Goal: Task Accomplishment & Management: Use online tool/utility

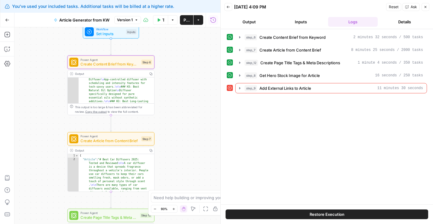
scroll to position [236, 0]
click at [239, 87] on icon "button" at bounding box center [240, 88] width 5 height 5
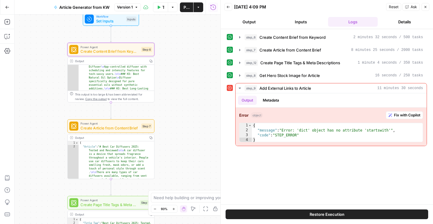
click at [399, 21] on button "Details" at bounding box center [405, 22] width 50 height 10
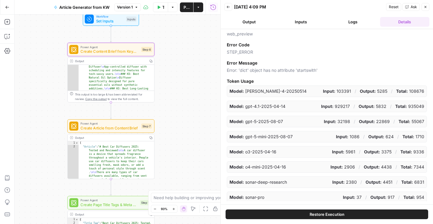
scroll to position [101, 0]
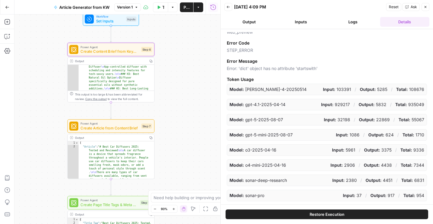
click at [428, 7] on button "Close" at bounding box center [426, 7] width 8 height 8
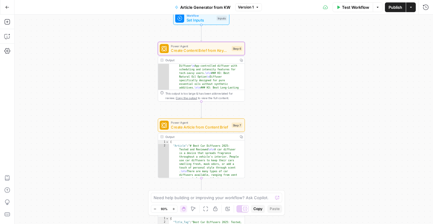
drag, startPoint x: 196, startPoint y: 86, endPoint x: 287, endPoint y: 85, distance: 90.2
click at [287, 85] on div "**********" at bounding box center [224, 119] width 419 height 209
click at [430, 9] on button "Run History" at bounding box center [426, 7] width 10 height 10
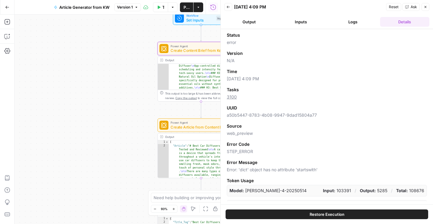
click at [356, 24] on button "Logs" at bounding box center [353, 22] width 50 height 10
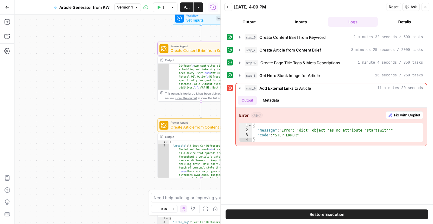
click at [298, 20] on button "Inputs" at bounding box center [302, 22] width 50 height 10
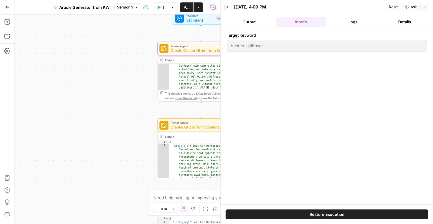
click at [263, 22] on button "Output" at bounding box center [250, 22] width 50 height 10
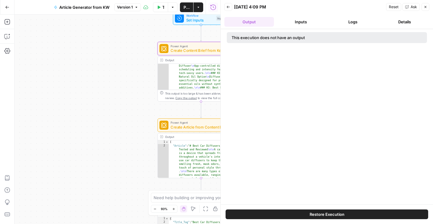
click at [390, 22] on button "Details" at bounding box center [405, 22] width 50 height 10
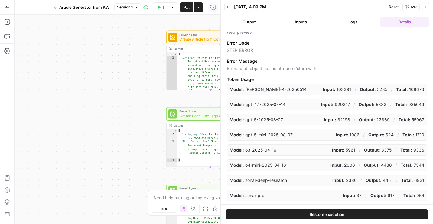
drag, startPoint x: 122, startPoint y: 158, endPoint x: 130, endPoint y: 71, distance: 88.2
click at [130, 71] on div "**********" at bounding box center [118, 119] width 206 height 209
click at [426, 5] on icon "button" at bounding box center [426, 7] width 4 height 4
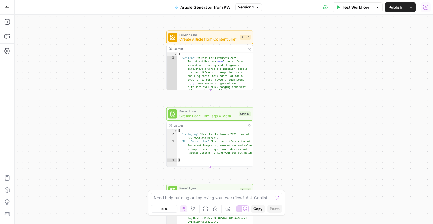
click at [428, 10] on button "Run History" at bounding box center [426, 7] width 10 height 10
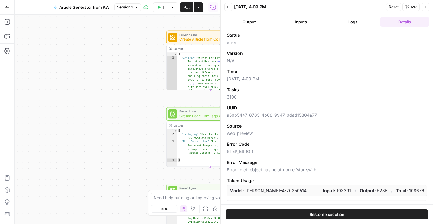
click at [261, 56] on div "Version" at bounding box center [327, 53] width 200 height 6
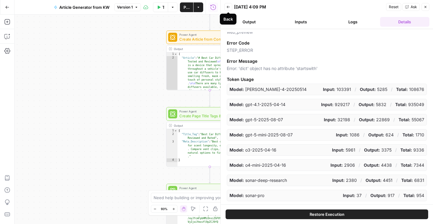
click at [229, 8] on icon "button" at bounding box center [229, 7] width 4 height 4
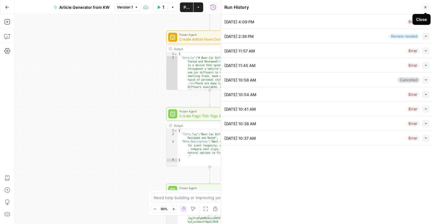
click at [428, 8] on button "Close" at bounding box center [426, 7] width 8 height 8
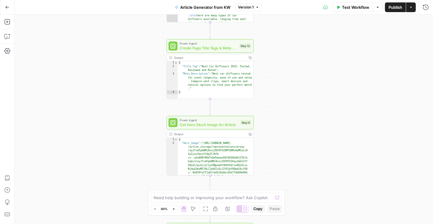
drag, startPoint x: 278, startPoint y: 167, endPoint x: 280, endPoint y: 82, distance: 84.5
click at [280, 82] on div "**********" at bounding box center [224, 119] width 419 height 209
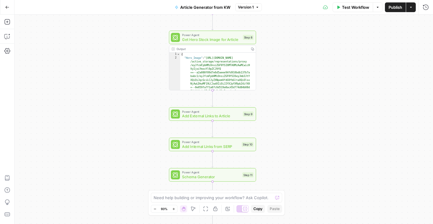
drag, startPoint x: 274, startPoint y: 167, endPoint x: 276, endPoint y: 79, distance: 88.1
click at [276, 80] on div "**********" at bounding box center [224, 119] width 419 height 209
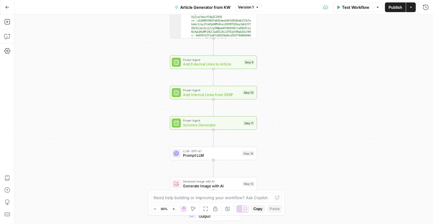
drag, startPoint x: 281, startPoint y: 155, endPoint x: 281, endPoint y: 88, distance: 66.9
click at [281, 88] on div "**********" at bounding box center [224, 119] width 419 height 209
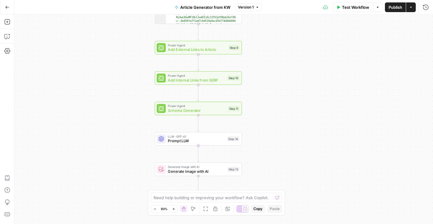
drag, startPoint x: 276, startPoint y: 141, endPoint x: 261, endPoint y: 160, distance: 24.6
click at [261, 160] on div "**********" at bounding box center [224, 119] width 419 height 209
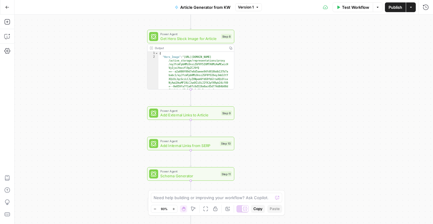
drag, startPoint x: 269, startPoint y: 71, endPoint x: 261, endPoint y: 142, distance: 71.3
click at [261, 142] on div "**********" at bounding box center [224, 119] width 419 height 209
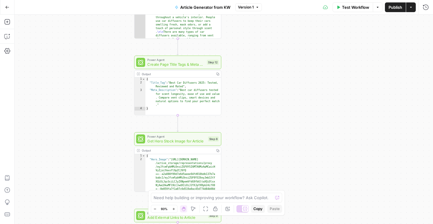
drag, startPoint x: 271, startPoint y: 49, endPoint x: 258, endPoint y: 151, distance: 102.8
click at [258, 150] on div "**********" at bounding box center [224, 119] width 419 height 209
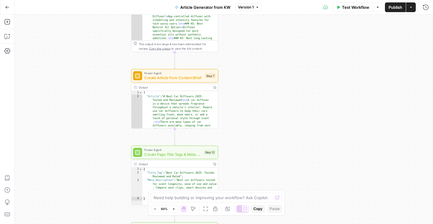
drag, startPoint x: 249, startPoint y: 44, endPoint x: 246, endPoint y: 129, distance: 85.1
click at [246, 129] on div "**********" at bounding box center [224, 119] width 419 height 209
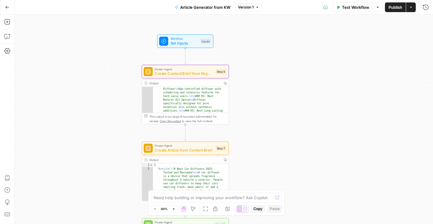
drag, startPoint x: 249, startPoint y: 56, endPoint x: 260, endPoint y: 129, distance: 73.8
click at [260, 128] on div "**********" at bounding box center [224, 119] width 419 height 209
click at [245, 8] on span "Version 1" at bounding box center [246, 7] width 16 height 5
click at [7, 6] on icon "button" at bounding box center [7, 7] width 4 height 4
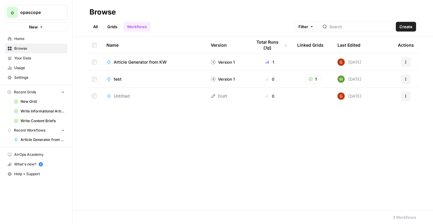
click at [153, 59] on span "Article Generator from KW" at bounding box center [140, 62] width 53 height 6
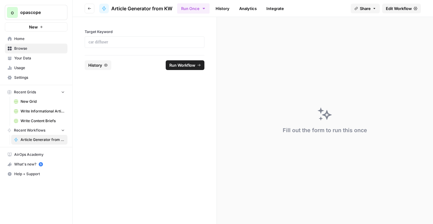
click at [226, 7] on link "History" at bounding box center [222, 9] width 21 height 10
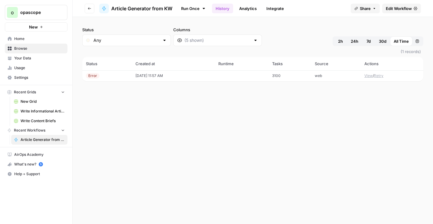
click at [117, 77] on div "Error" at bounding box center [107, 75] width 42 height 5
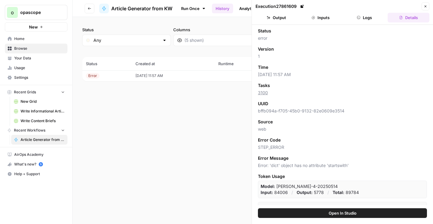
click at [425, 6] on icon "button" at bounding box center [426, 7] width 4 height 4
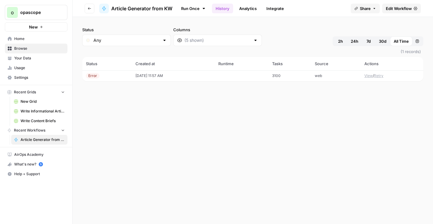
click at [369, 76] on button "View" at bounding box center [369, 75] width 8 height 5
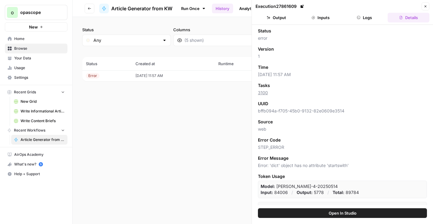
click at [368, 18] on button "Logs" at bounding box center [365, 18] width 42 height 10
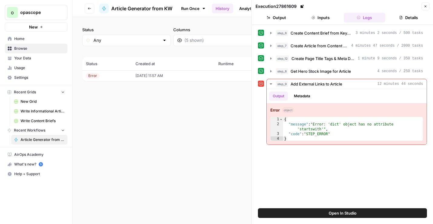
click at [19, 58] on span "Your Data" at bounding box center [39, 57] width 51 height 5
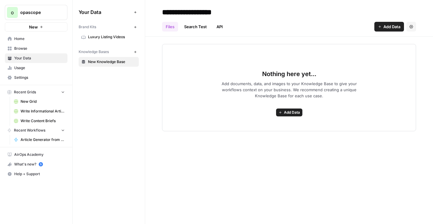
click at [286, 113] on span "Add Data" at bounding box center [292, 112] width 16 height 5
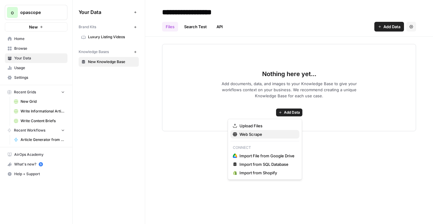
click at [245, 133] on span "Web Scrape" at bounding box center [267, 134] width 55 height 6
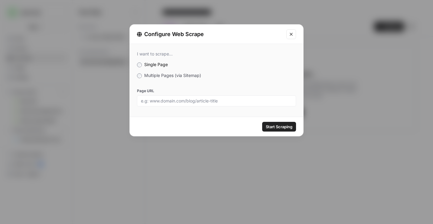
click at [159, 77] on span "Multiple Pages (via Sitemap)" at bounding box center [172, 75] width 57 height 5
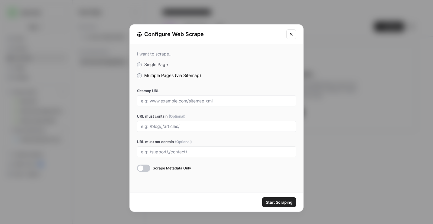
click at [291, 35] on icon "Close modal" at bounding box center [291, 34] width 5 height 5
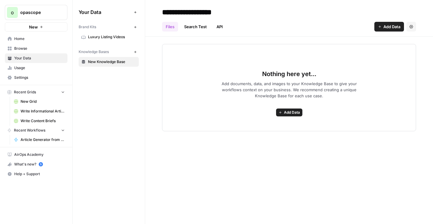
click at [22, 48] on span "Browse" at bounding box center [39, 48] width 51 height 5
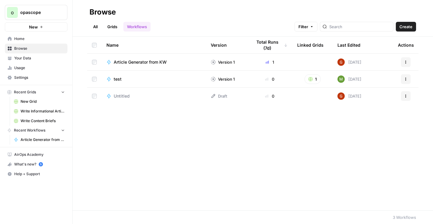
click at [156, 64] on span "Article Generator from KW" at bounding box center [140, 62] width 53 height 6
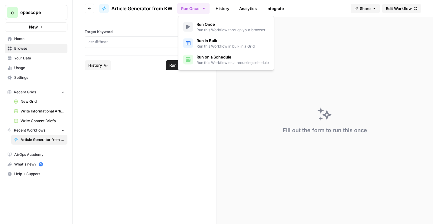
click at [203, 8] on icon "button" at bounding box center [204, 8] width 5 height 5
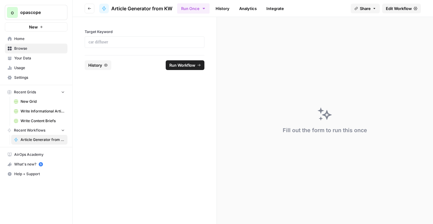
click at [228, 8] on link "History" at bounding box center [222, 9] width 21 height 10
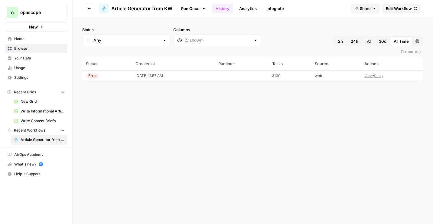
click at [367, 77] on button "View" at bounding box center [369, 75] width 8 height 5
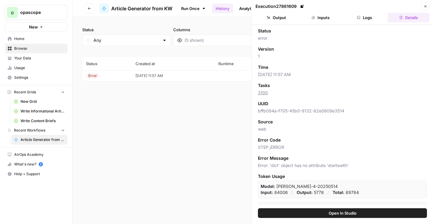
click at [329, 18] on button "Inputs" at bounding box center [321, 18] width 42 height 10
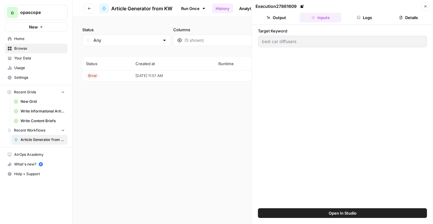
click at [352, 19] on button "Logs" at bounding box center [365, 18] width 42 height 10
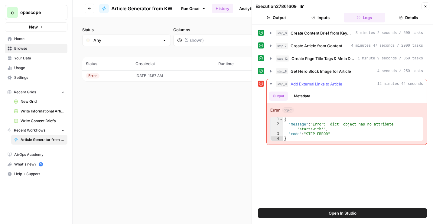
click at [335, 85] on span "Add External Links to Article" at bounding box center [317, 84] width 52 height 6
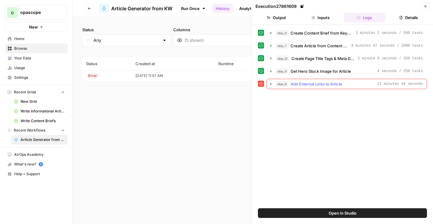
click at [335, 85] on span "Add External Links to Article" at bounding box center [317, 84] width 52 height 6
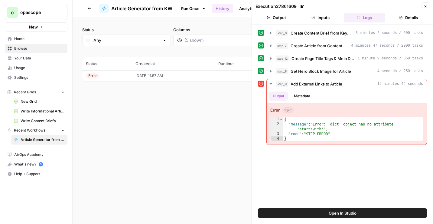
click at [406, 18] on button "Details" at bounding box center [409, 18] width 42 height 10
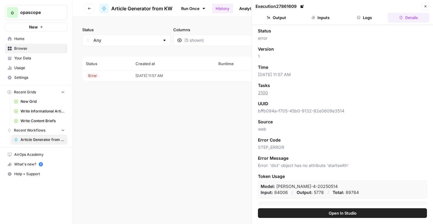
scroll to position [99, 0]
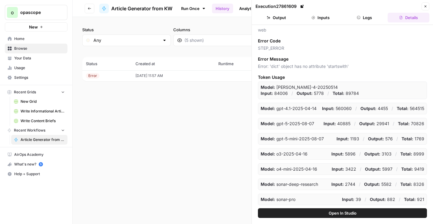
click at [324, 16] on button "Inputs" at bounding box center [321, 18] width 42 height 10
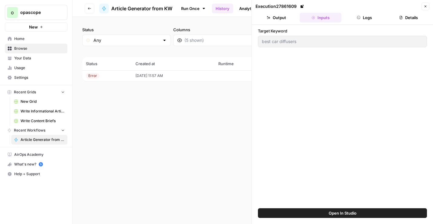
click at [360, 16] on icon "button" at bounding box center [359, 18] width 4 height 4
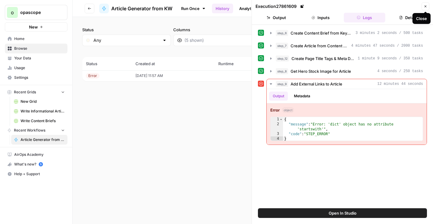
click at [425, 6] on icon "button" at bounding box center [426, 7] width 4 height 4
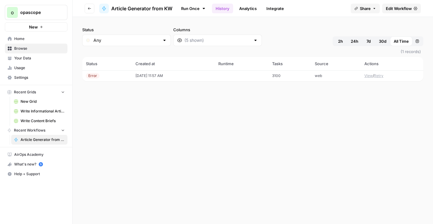
click at [93, 6] on button "Go back" at bounding box center [90, 9] width 10 height 10
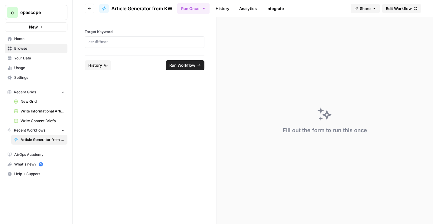
click at [90, 10] on button "Go back" at bounding box center [90, 9] width 10 height 10
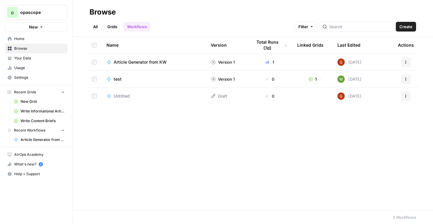
click at [113, 29] on link "Grids" at bounding box center [112, 27] width 17 height 10
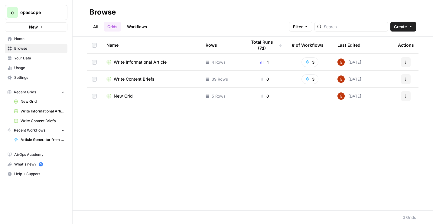
click at [100, 28] on link "All" at bounding box center [96, 27] width 12 height 10
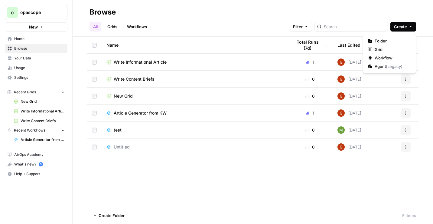
click at [411, 28] on icon "button" at bounding box center [411, 27] width 4 height 4
click at [379, 48] on span "Grid" at bounding box center [392, 49] width 34 height 6
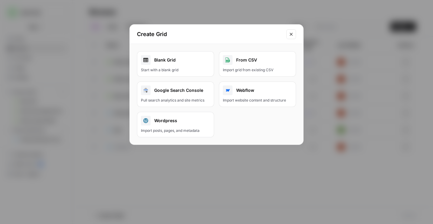
click at [192, 67] on link "Blank Grid Start with a blank grid" at bounding box center [175, 63] width 77 height 25
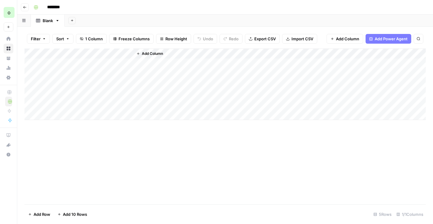
click at [146, 53] on span "Add Column" at bounding box center [152, 53] width 21 height 5
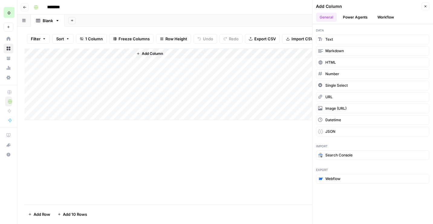
click at [367, 15] on button "Power Agents" at bounding box center [356, 17] width 32 height 9
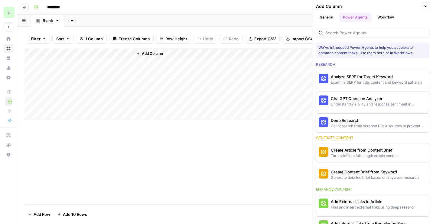
click at [382, 15] on button "Workflow" at bounding box center [386, 17] width 24 height 9
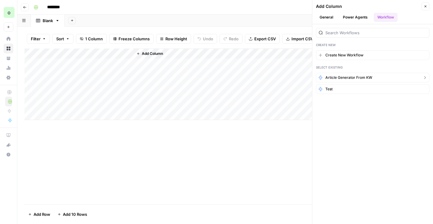
click at [350, 77] on span "Article Generator from KW" at bounding box center [349, 77] width 47 height 5
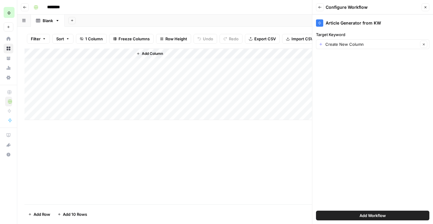
click at [343, 214] on button "Add Workflow" at bounding box center [372, 215] width 113 height 10
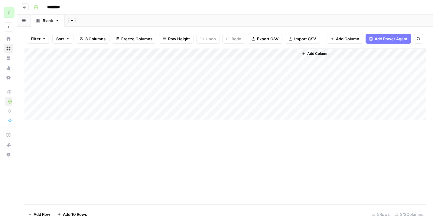
click at [129, 54] on div "Add Column" at bounding box center [226, 83] width 402 height 71
click at [84, 133] on span "Remove Column" at bounding box center [84, 135] width 53 height 6
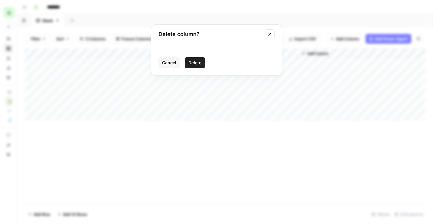
click at [203, 64] on button "Delete" at bounding box center [195, 62] width 20 height 11
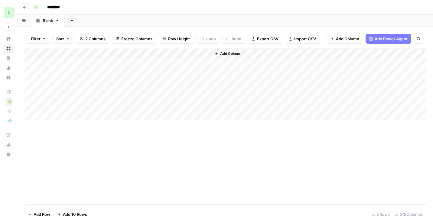
click at [56, 9] on input "********" at bounding box center [61, 7] width 34 height 10
click at [56, 8] on input "********" at bounding box center [61, 7] width 34 height 10
click at [53, 8] on input "********" at bounding box center [61, 7] width 34 height 10
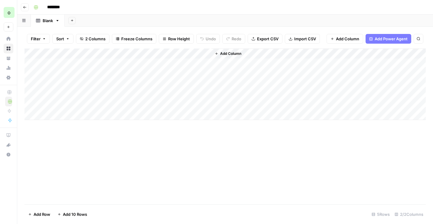
click at [53, 8] on input "********" at bounding box center [61, 7] width 34 height 10
click at [226, 50] on button "Add Column" at bounding box center [227, 54] width 31 height 8
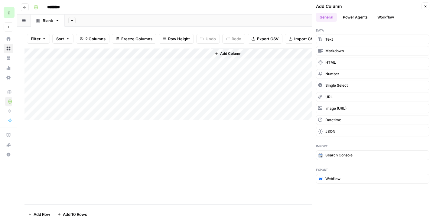
click at [350, 20] on button "Power Agents" at bounding box center [356, 17] width 32 height 9
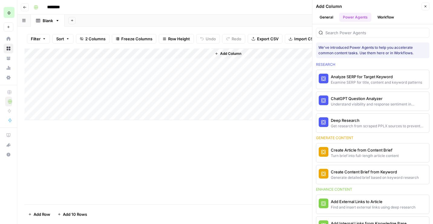
click at [382, 36] on div at bounding box center [372, 33] width 113 height 10
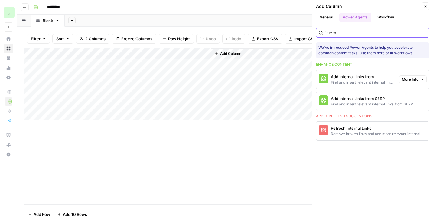
type input "intern"
click at [380, 79] on div "Add Internal Links from Knowledge Base" at bounding box center [363, 77] width 64 height 6
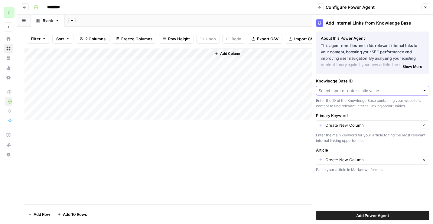
click at [386, 89] on input "Knowledge Base ID" at bounding box center [369, 90] width 101 height 6
click at [364, 106] on span "New Knowledge Base" at bounding box center [371, 105] width 101 height 6
type input "New Knowledge Base"
click at [374, 125] on input "Primary Keyword" at bounding box center [372, 125] width 93 height 6
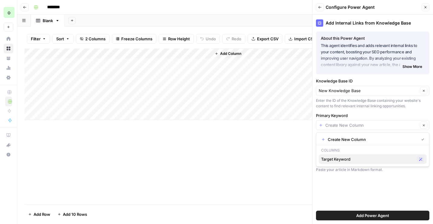
click at [339, 159] on span "Target Keyword" at bounding box center [368, 159] width 94 height 6
type input "Target Keyword"
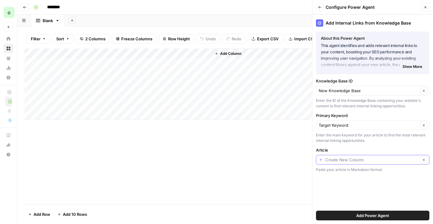
click at [350, 161] on input "Article" at bounding box center [372, 159] width 93 height 6
type input "Create New Column"
click at [361, 149] on label "Article" at bounding box center [372, 150] width 113 height 6
click at [361, 156] on input "Create New Column" at bounding box center [372, 159] width 93 height 6
type input "Create New Column"
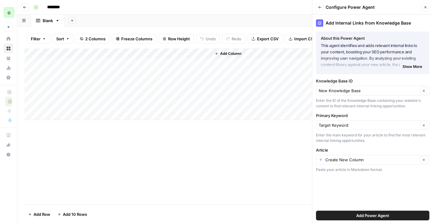
click at [343, 145] on div "Add Internal Links from Knowledge Base About this Power Agent This agent identi…" at bounding box center [373, 119] width 121 height 209
click at [424, 9] on button "Close" at bounding box center [426, 7] width 8 height 8
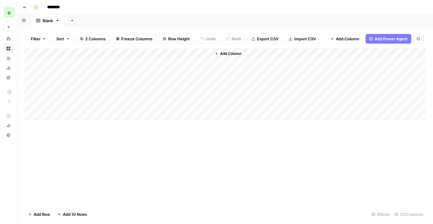
click at [26, 8] on icon "button" at bounding box center [25, 7] width 4 height 4
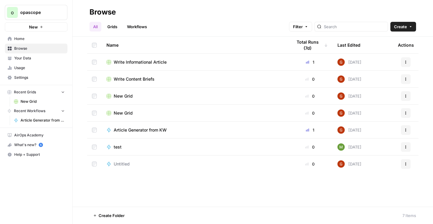
click at [27, 59] on span "Your Data" at bounding box center [39, 57] width 51 height 5
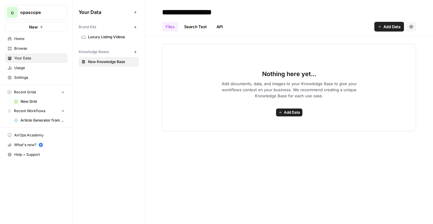
click at [28, 64] on link "Usage" at bounding box center [36, 68] width 63 height 10
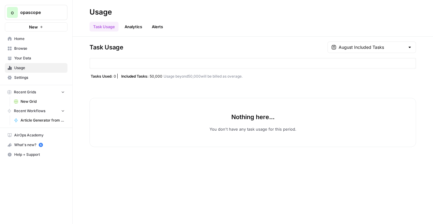
click at [137, 26] on link "Analytics" at bounding box center [133, 27] width 25 height 10
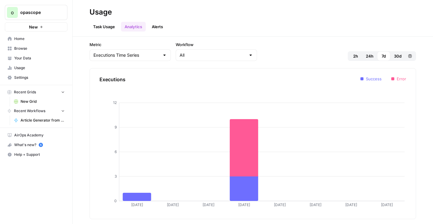
click at [160, 28] on button "Alerts" at bounding box center [157, 27] width 18 height 10
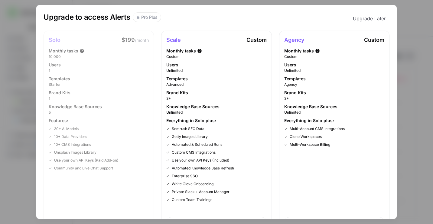
click at [403, 24] on div "Upgrade to access Alerts Pro Plus Upgrade Later Solo $199 /month Monthly tasks …" at bounding box center [216, 112] width 433 height 224
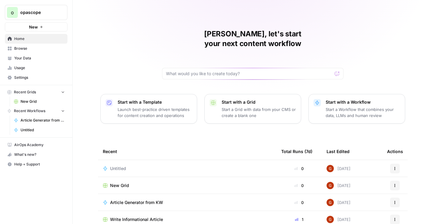
click at [16, 57] on span "Your Data" at bounding box center [39, 57] width 51 height 5
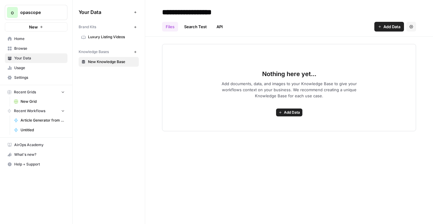
click at [111, 35] on span "Luxury Listing Videos" at bounding box center [112, 36] width 48 height 5
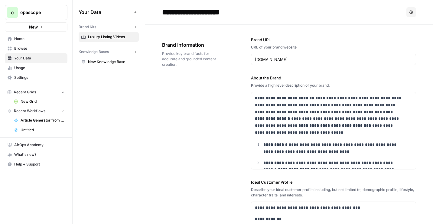
click at [135, 27] on icon "button" at bounding box center [135, 26] width 3 height 3
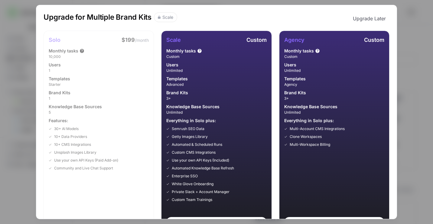
scroll to position [0, 0]
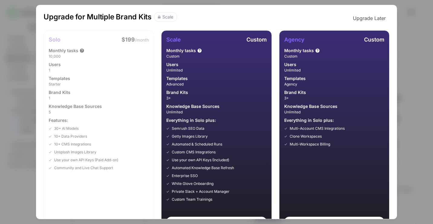
click at [407, 33] on div "Upgrade for Multiple Brand Kits Scale Upgrade Later Solo $199 /month Monthly ta…" at bounding box center [216, 112] width 433 height 224
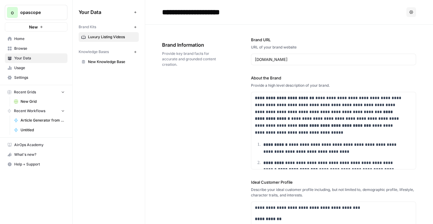
click at [89, 61] on span "New Knowledge Base" at bounding box center [112, 61] width 48 height 5
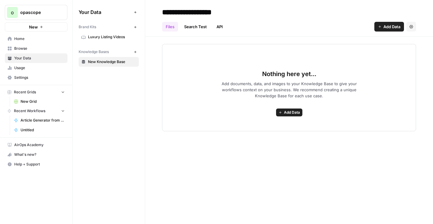
click at [12, 67] on link "Usage" at bounding box center [36, 68] width 63 height 10
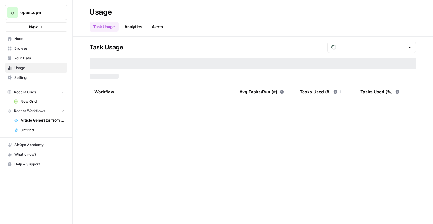
type input "August Included Tasks"
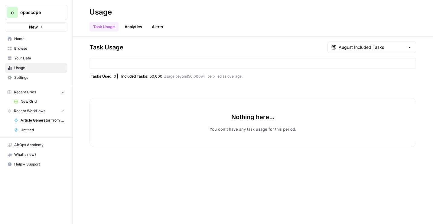
click at [130, 27] on link "Analytics" at bounding box center [133, 27] width 25 height 10
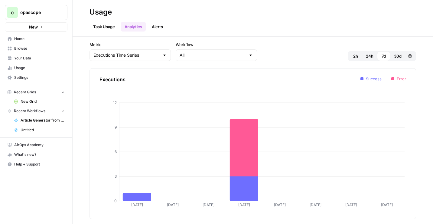
click at [159, 28] on button "Alerts" at bounding box center [157, 27] width 18 height 10
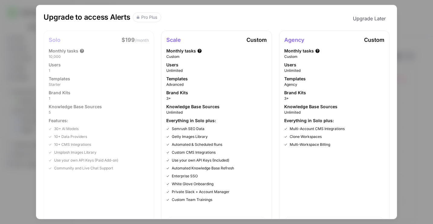
click at [427, 63] on div "Upgrade to access Alerts Pro Plus Upgrade Later Solo $199 /month Monthly tasks …" at bounding box center [216, 112] width 433 height 224
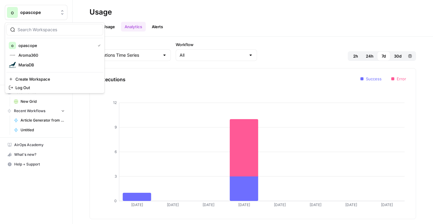
click at [59, 14] on div "opascope" at bounding box center [42, 12] width 45 height 6
click at [51, 55] on span "Aroma360" at bounding box center [58, 55] width 80 height 6
